Goal: Information Seeking & Learning: Learn about a topic

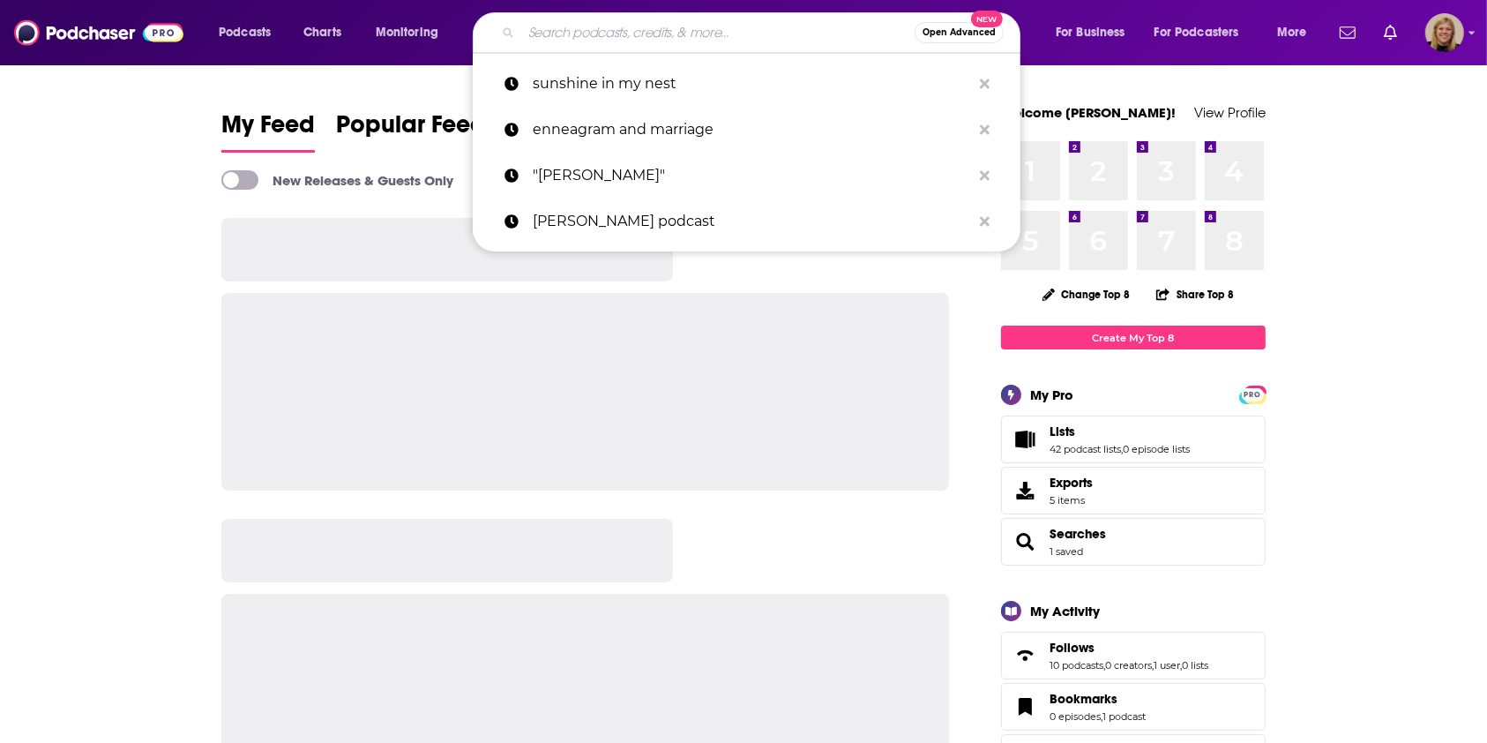
click at [556, 29] on input "Search podcasts, credits, & more..." at bounding box center [717, 33] width 393 height 28
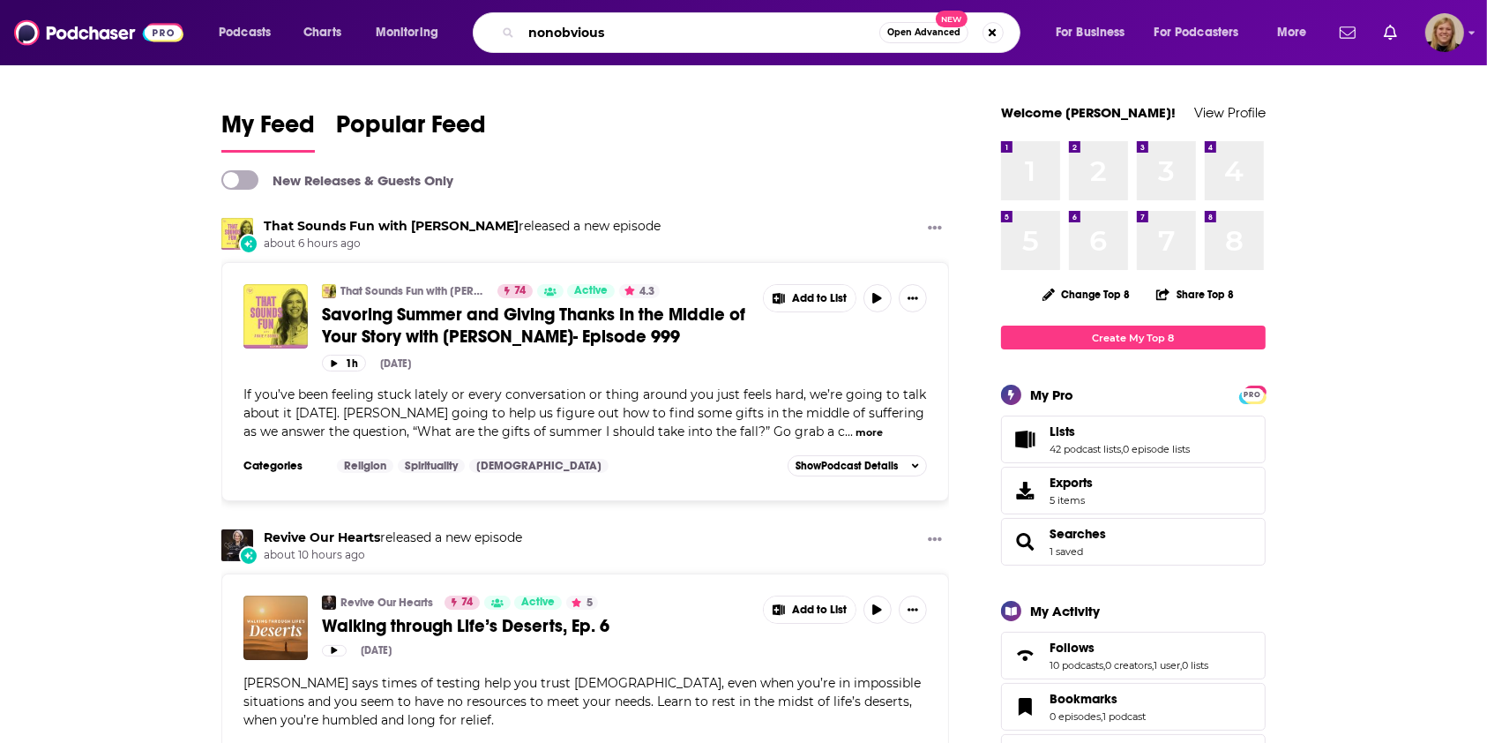
type input "nonobvious"
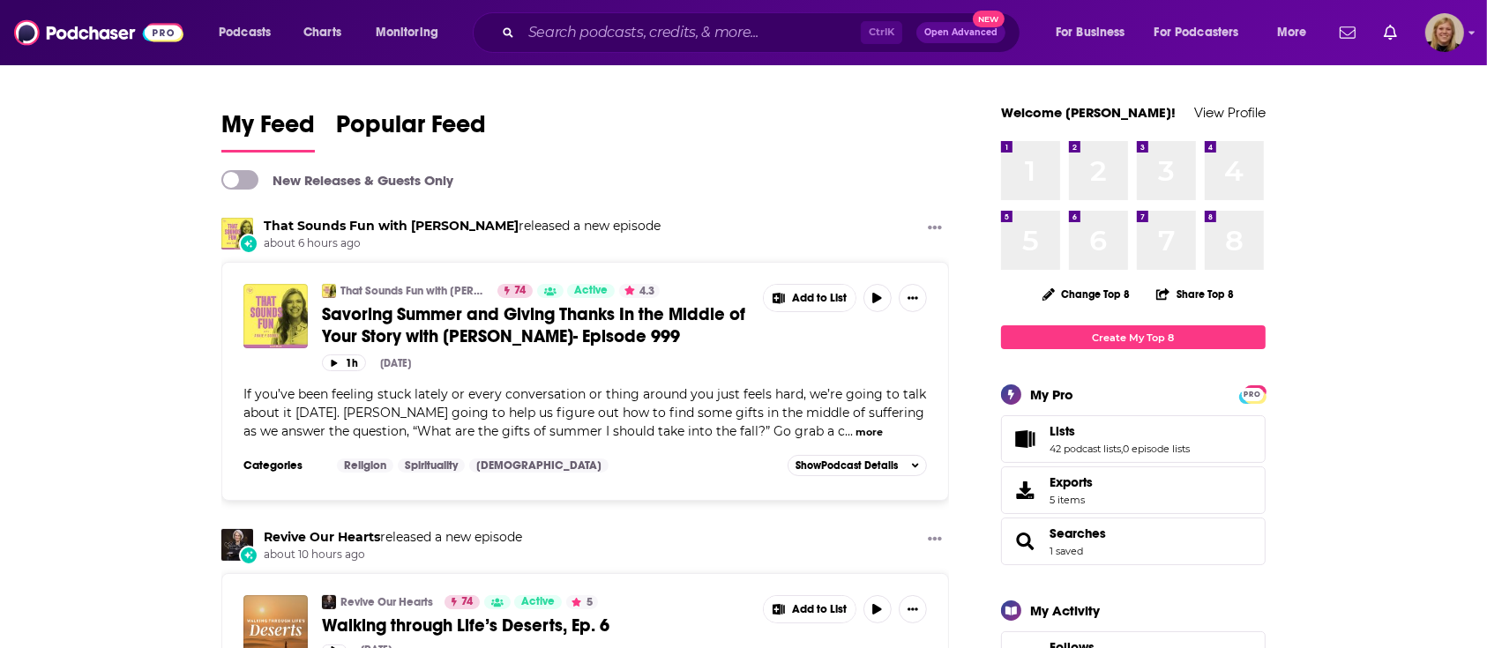
click at [531, 28] on input "Search podcasts, credits, & more..." at bounding box center [691, 33] width 340 height 28
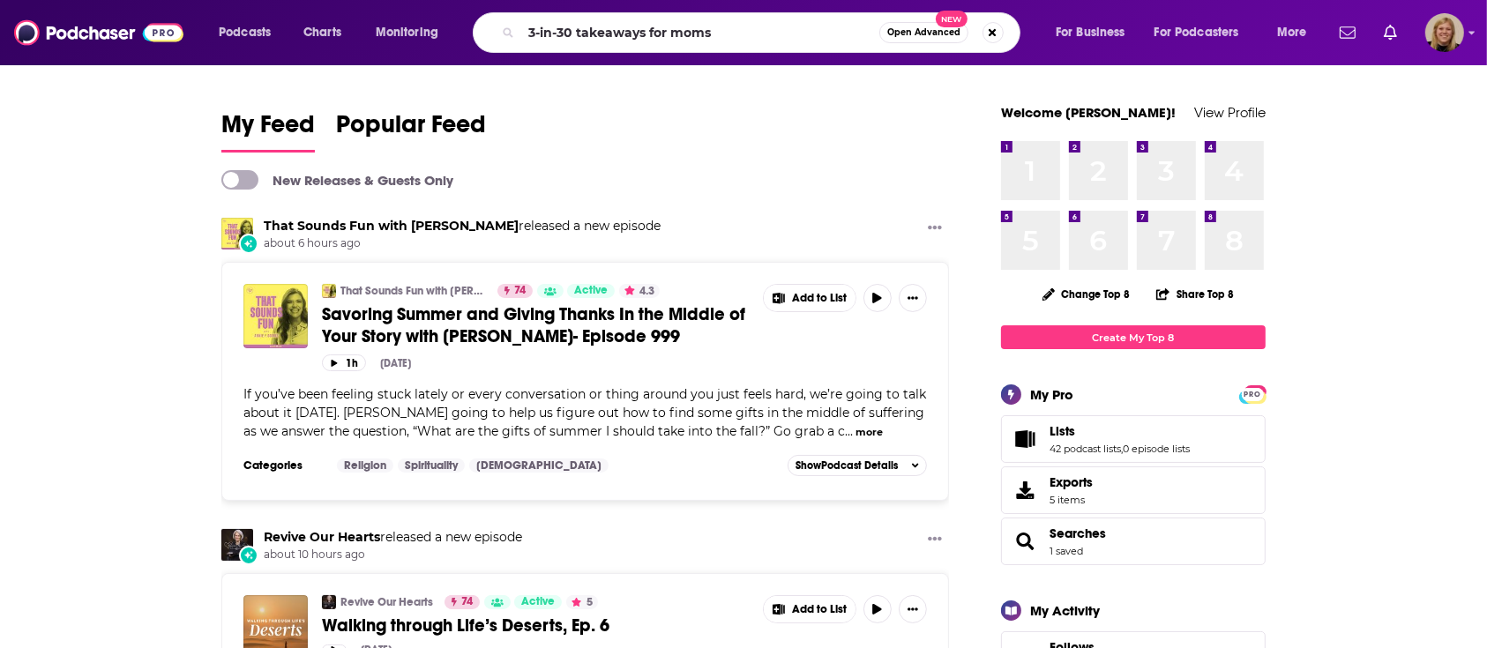
type input "3-in-30 takeaways for moms"
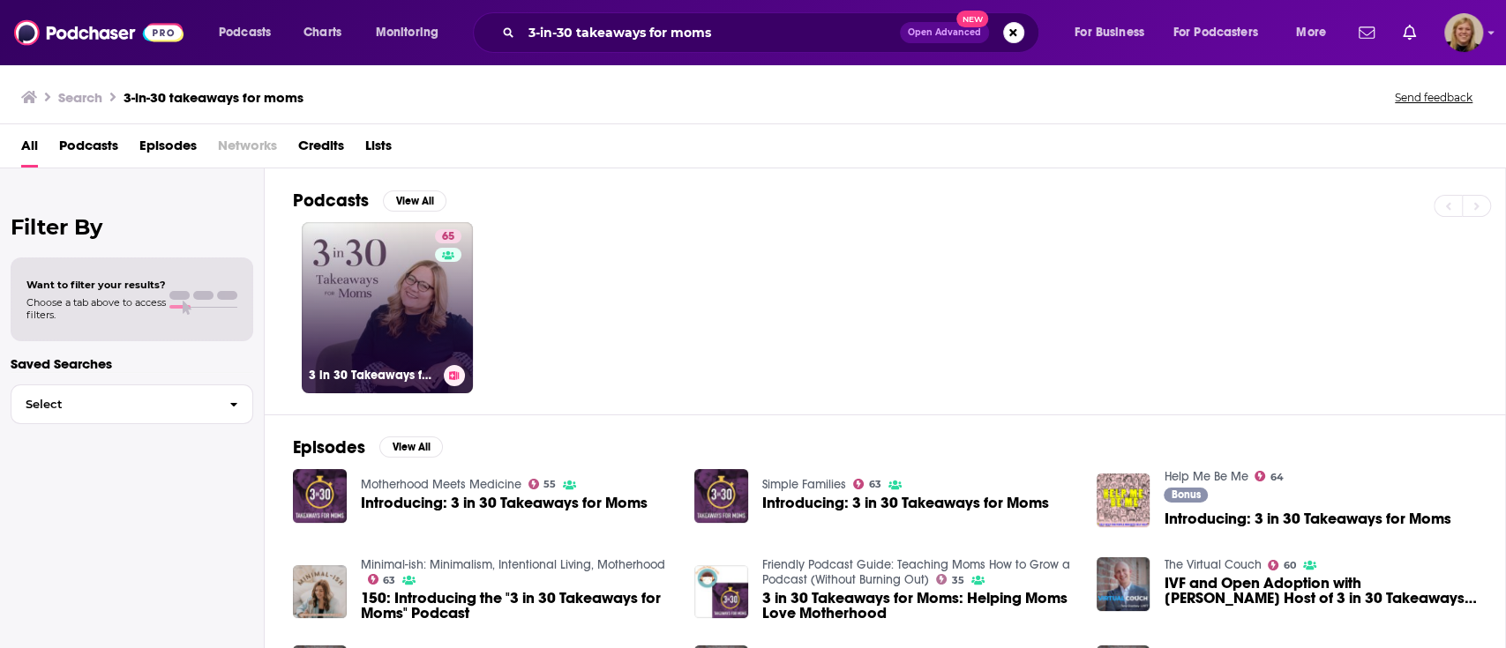
click at [401, 265] on link "65 3 in 30 Takeaways for Moms" at bounding box center [387, 307] width 171 height 171
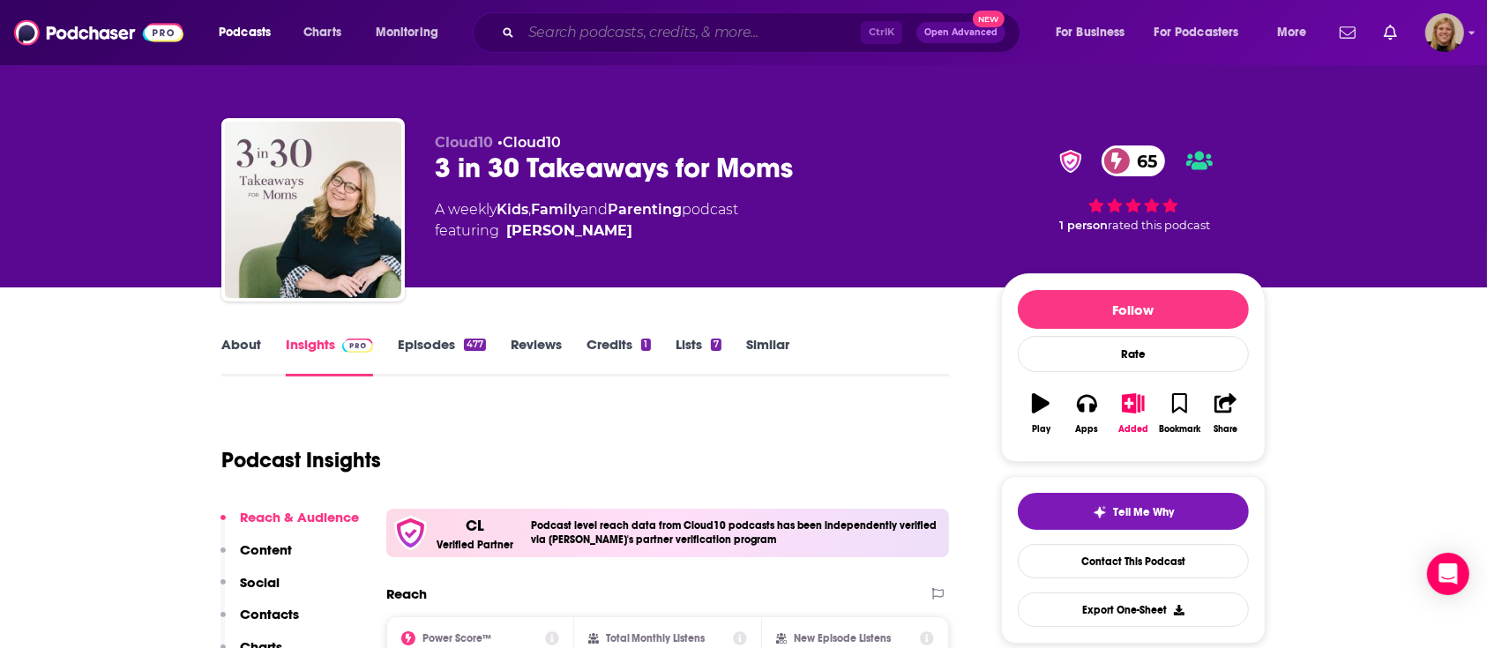
click at [586, 35] on input "Search podcasts, credits, & more..." at bounding box center [691, 33] width 340 height 28
click at [1134, 413] on icon "button" at bounding box center [1134, 402] width 22 height 19
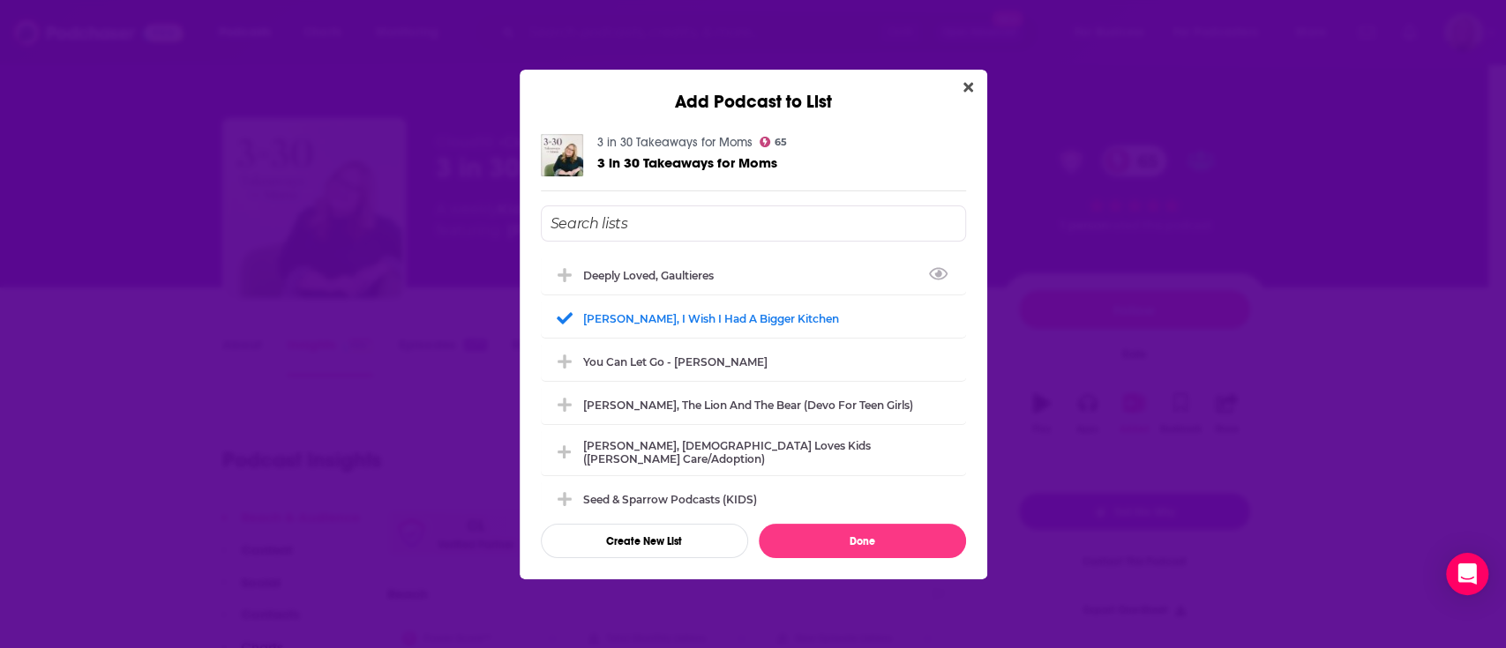
click at [971, 71] on div "Add Podcast to List" at bounding box center [754, 91] width 468 height 43
click at [970, 86] on icon "Close" at bounding box center [968, 87] width 10 height 14
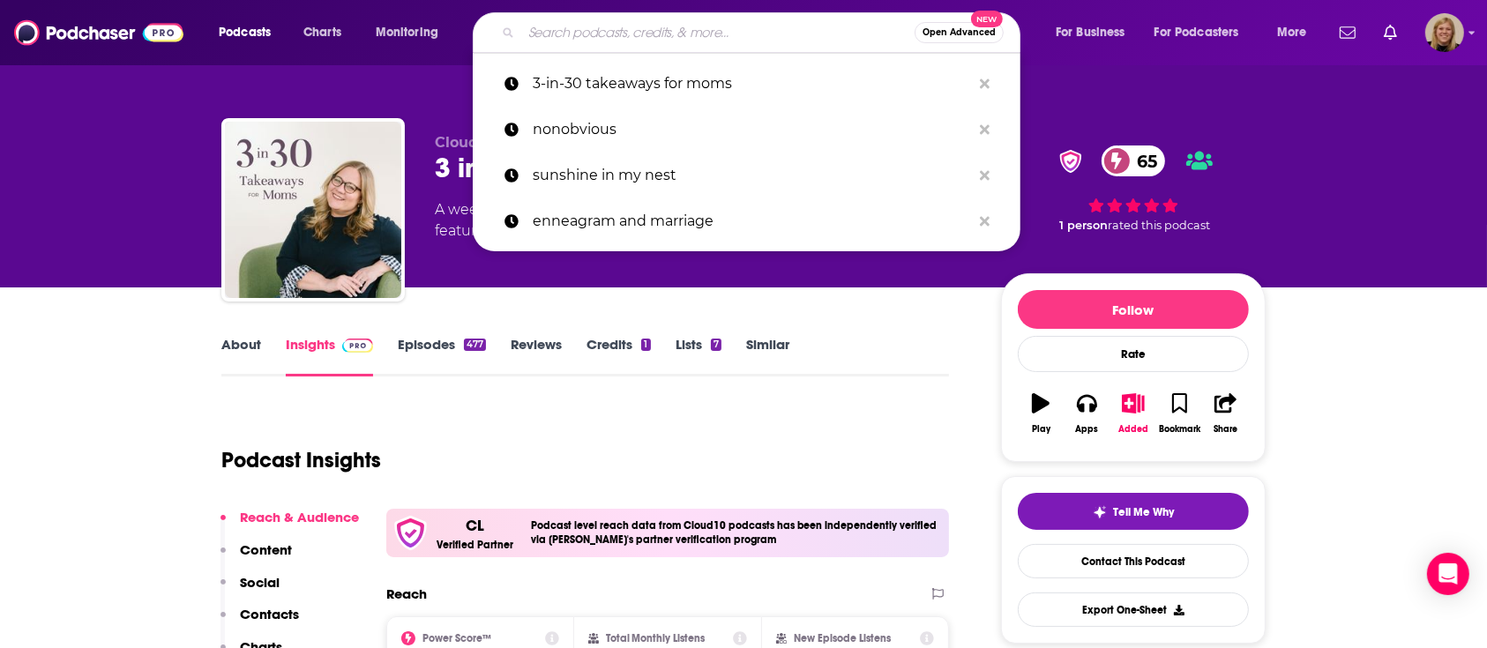
click at [661, 32] on input "Search podcasts, credits, & more..." at bounding box center [717, 33] width 393 height 28
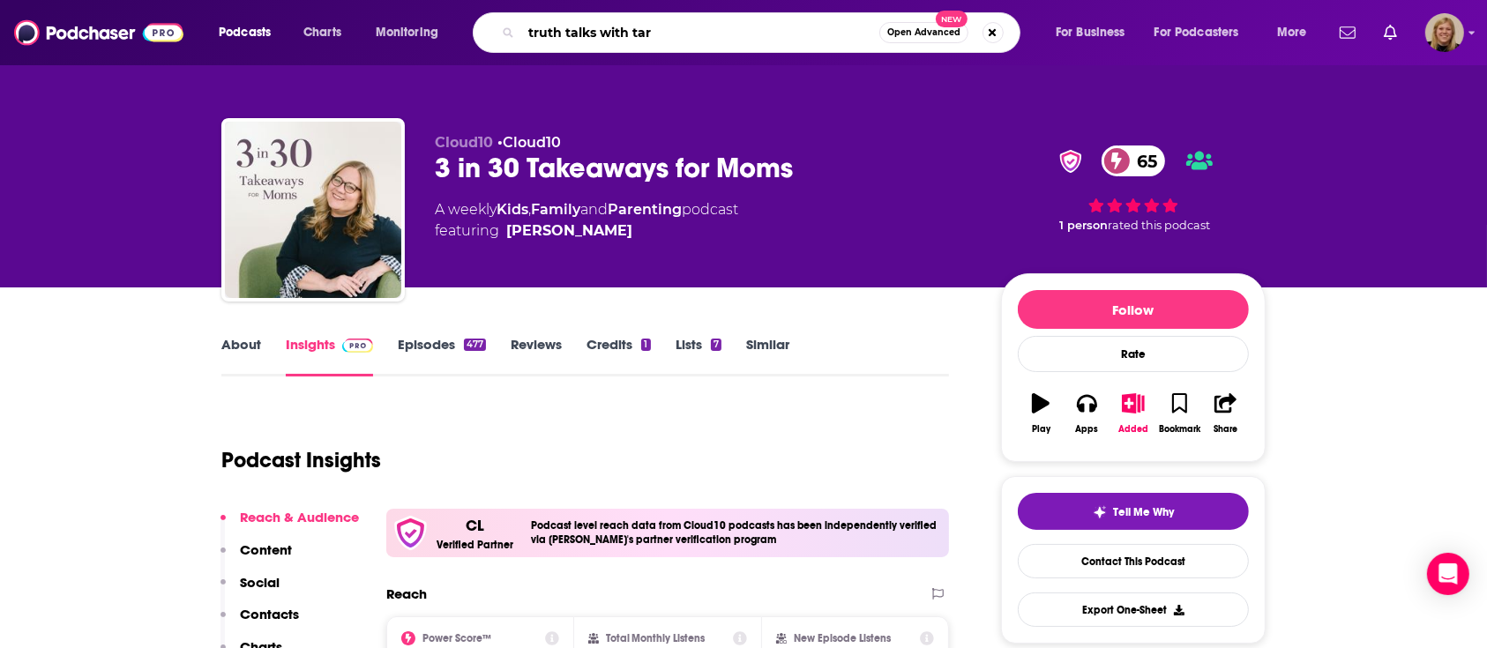
type input "truth talks with [PERSON_NAME]"
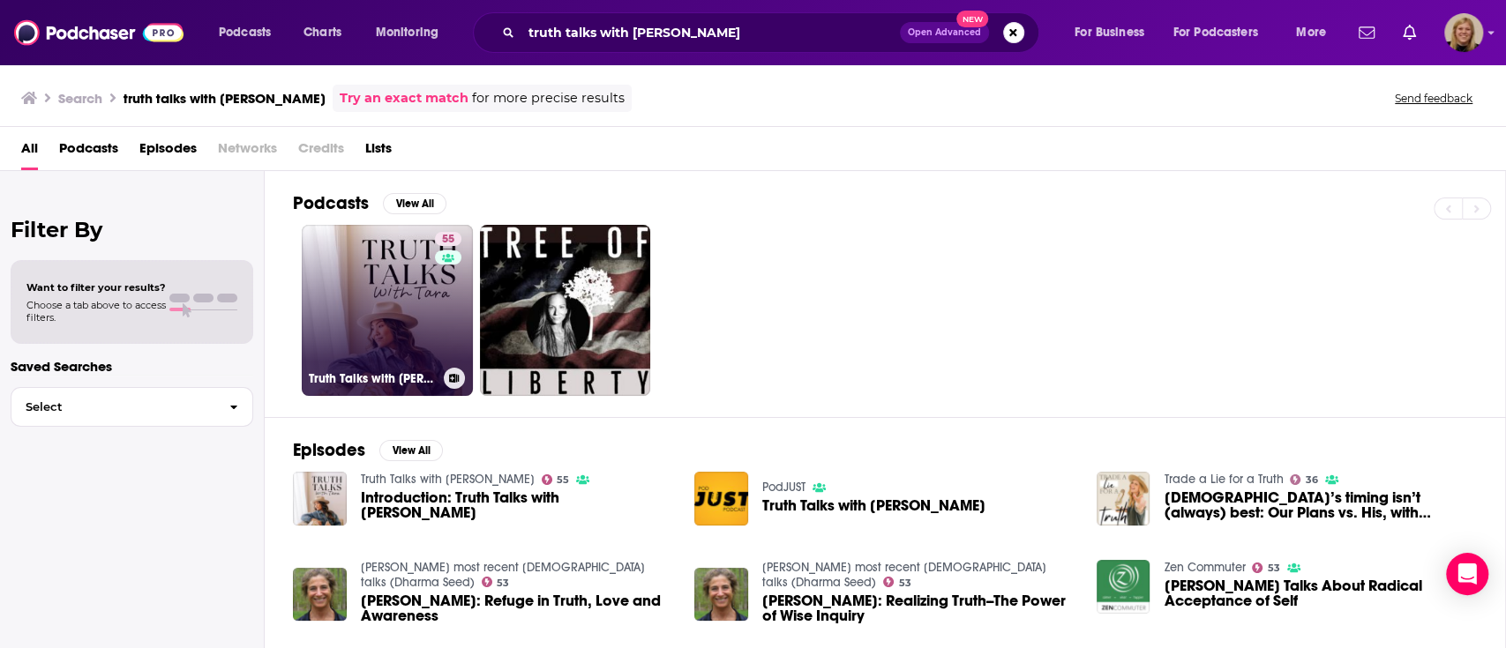
click at [389, 288] on link "55 Truth Talks with [PERSON_NAME]" at bounding box center [387, 310] width 171 height 171
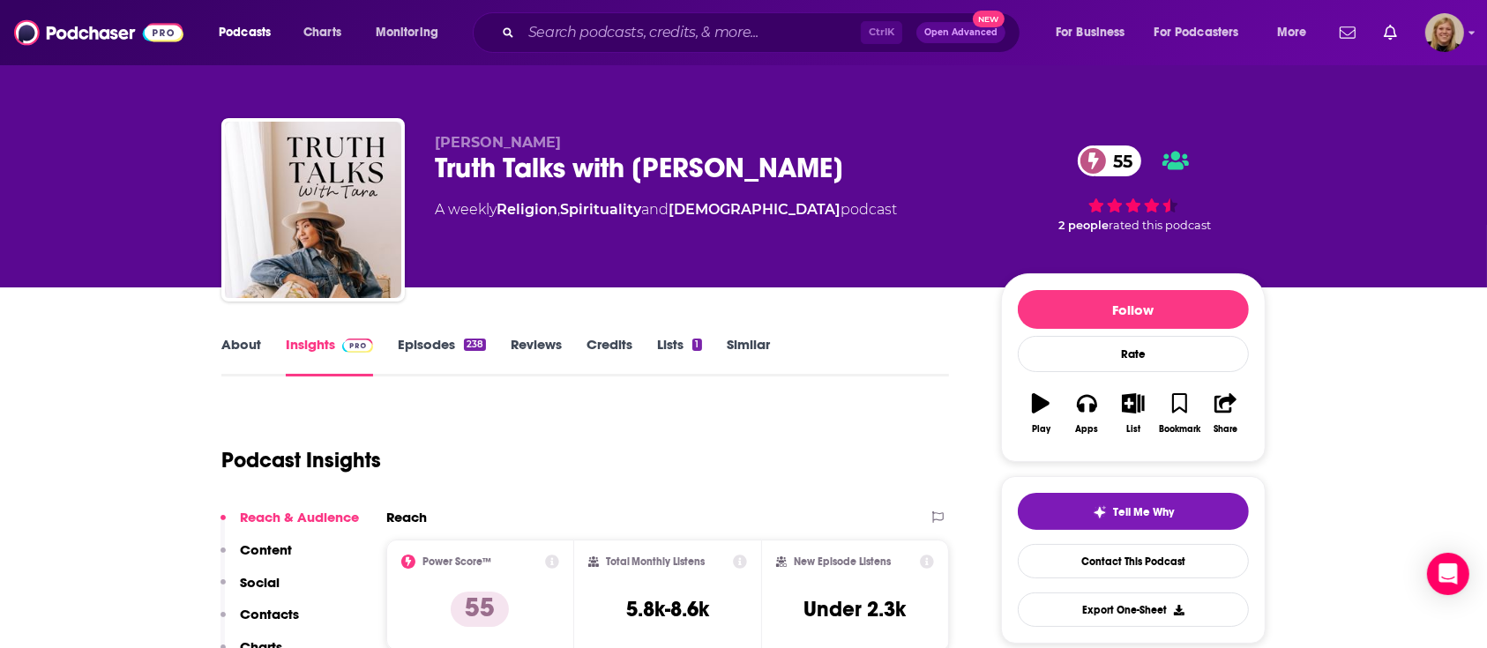
scroll to position [117, 0]
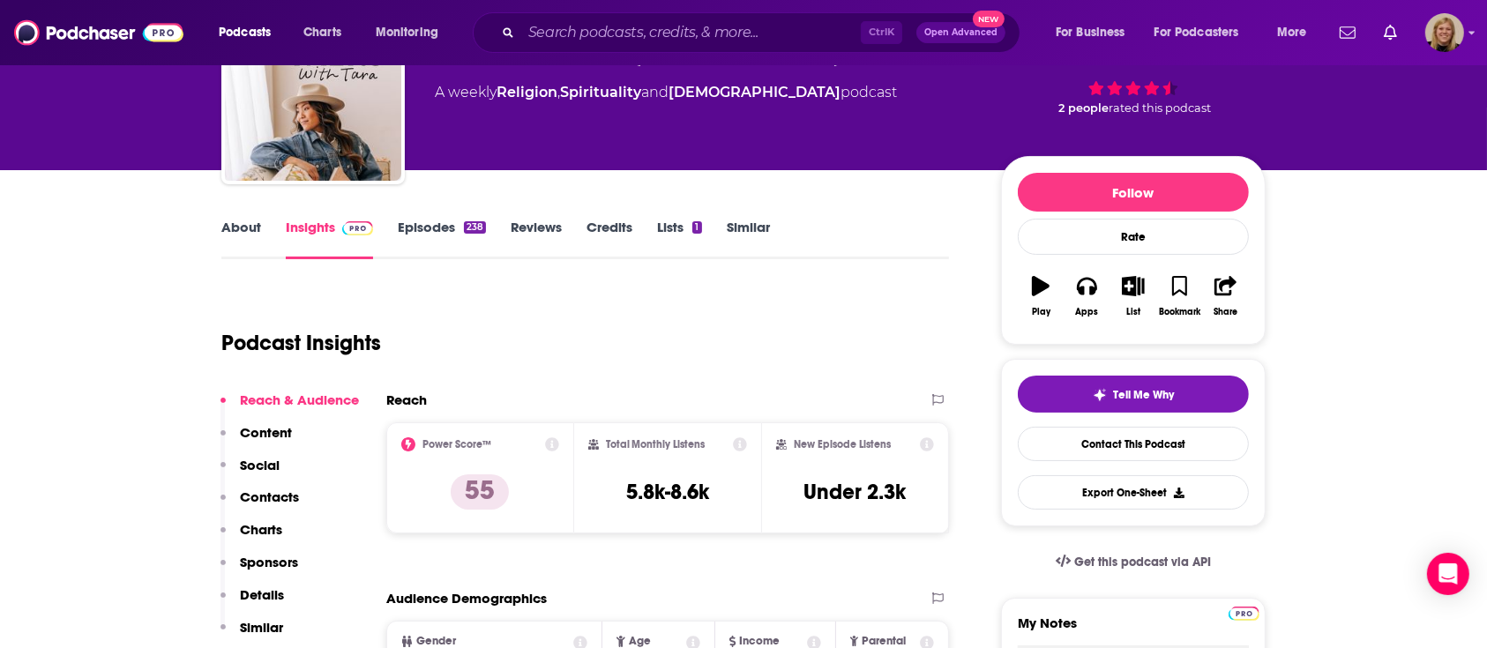
click at [233, 228] on link "About" at bounding box center [241, 239] width 40 height 41
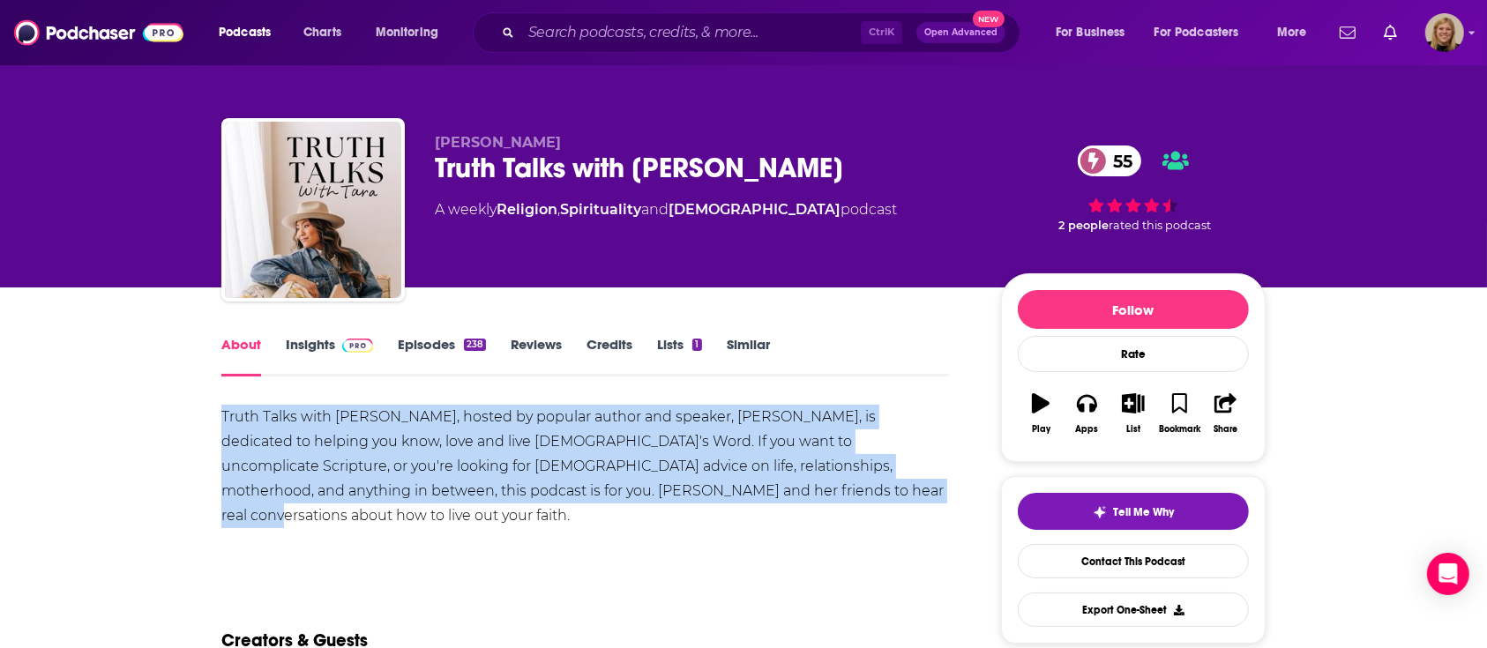
drag, startPoint x: 202, startPoint y: 423, endPoint x: 708, endPoint y: 494, distance: 511.4
copy div "Truth Talks with [PERSON_NAME], hosted by popular author and speaker, [PERSON_N…"
